Goal: Check status: Check status

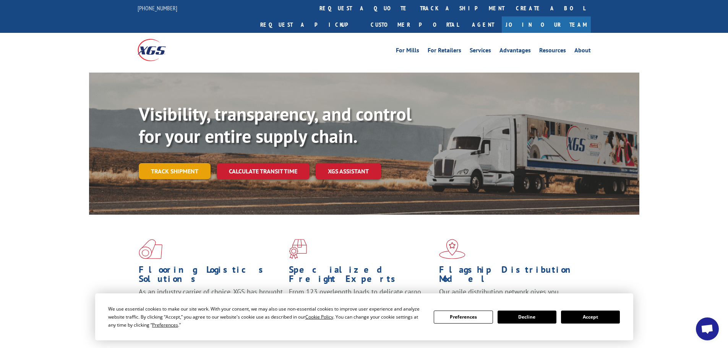
click at [185, 163] on link "Track shipment" at bounding box center [175, 171] width 72 height 16
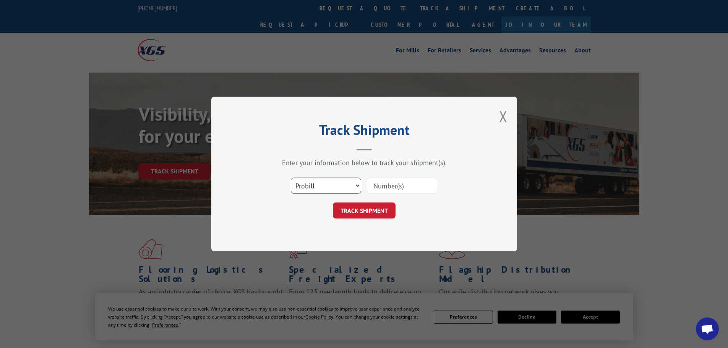
click at [337, 181] on select "Select category... Probill BOL PO" at bounding box center [326, 186] width 70 height 16
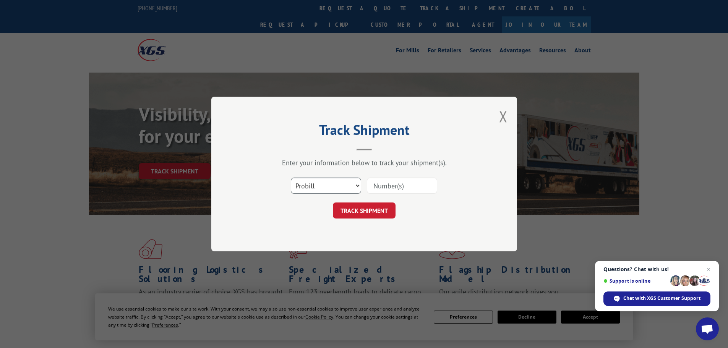
click at [337, 181] on select "Select category... Probill BOL PO" at bounding box center [326, 186] width 70 height 16
paste input "17607389"
type input "17607389"
click at [379, 213] on button "TRACK SHIPMENT" at bounding box center [364, 211] width 63 height 16
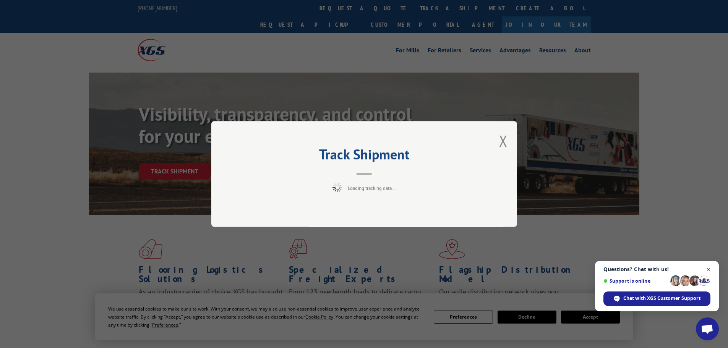
click at [706, 270] on span "Close chat" at bounding box center [709, 270] width 10 height 10
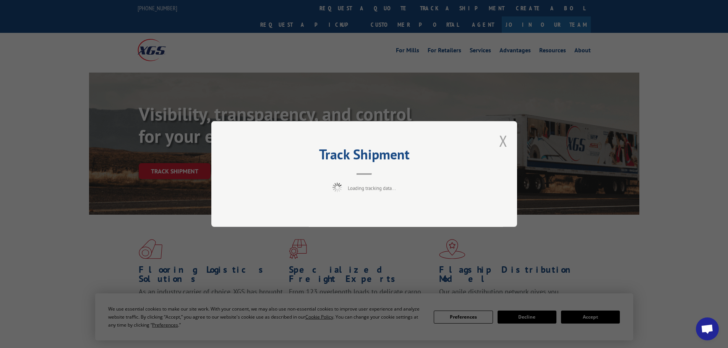
click at [506, 142] on button "Close modal" at bounding box center [503, 141] width 8 height 20
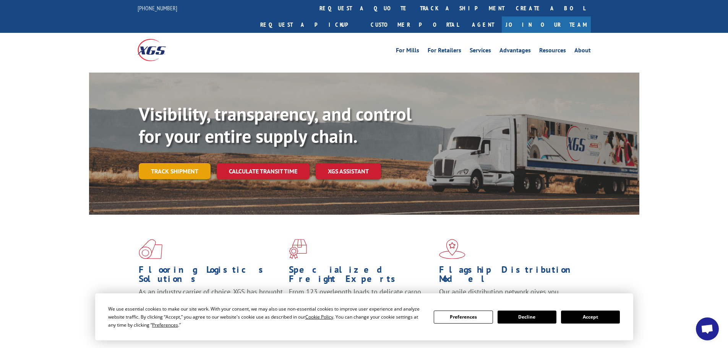
click at [169, 163] on link "Track shipment" at bounding box center [175, 171] width 72 height 16
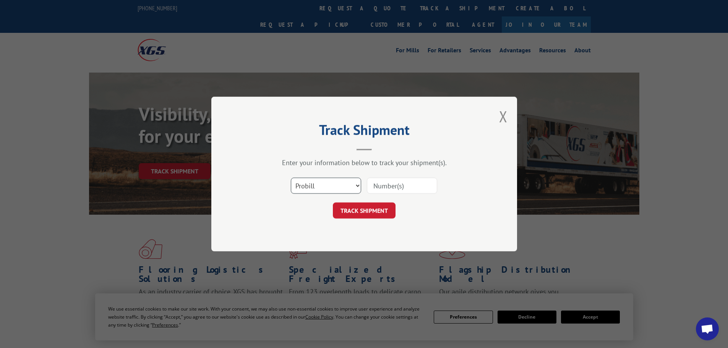
click at [312, 187] on select "Select category... Probill BOL PO" at bounding box center [326, 186] width 70 height 16
select select "bol"
click at [291, 178] on select "Select category... Probill BOL PO" at bounding box center [326, 186] width 70 height 16
click at [403, 182] on input at bounding box center [402, 186] width 70 height 16
paste input "6027114"
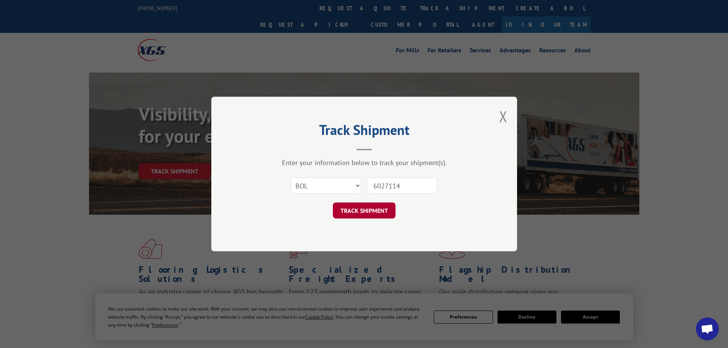
type input "6027114"
click at [375, 209] on button "TRACK SHIPMENT" at bounding box center [364, 211] width 63 height 16
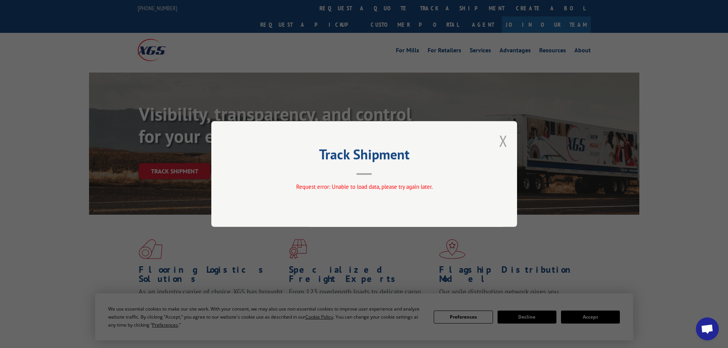
click at [503, 138] on button "Close modal" at bounding box center [503, 141] width 8 height 20
